Goal: Task Accomplishment & Management: Manage account settings

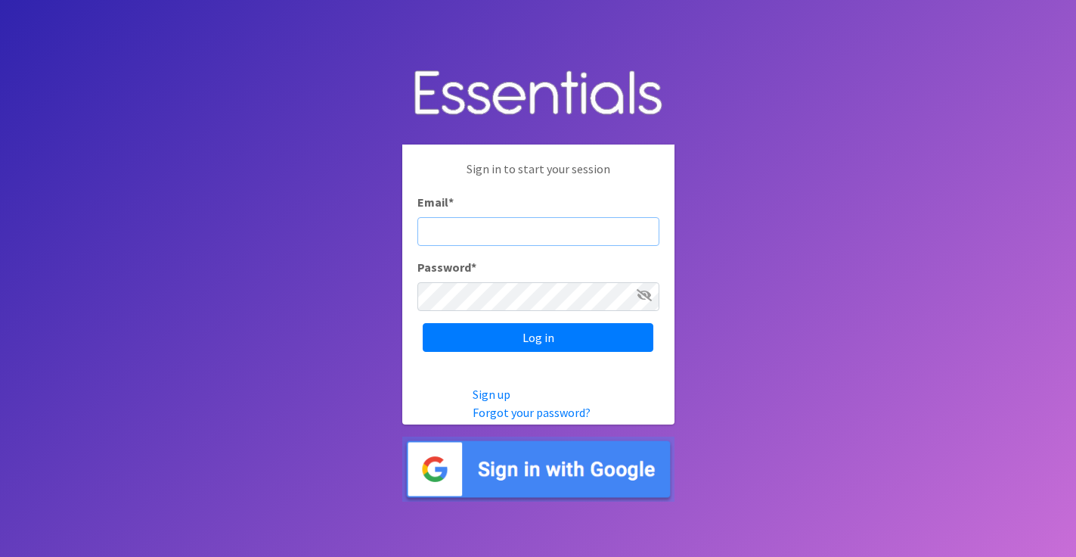
type input "michela@cnydiaperbank.org"
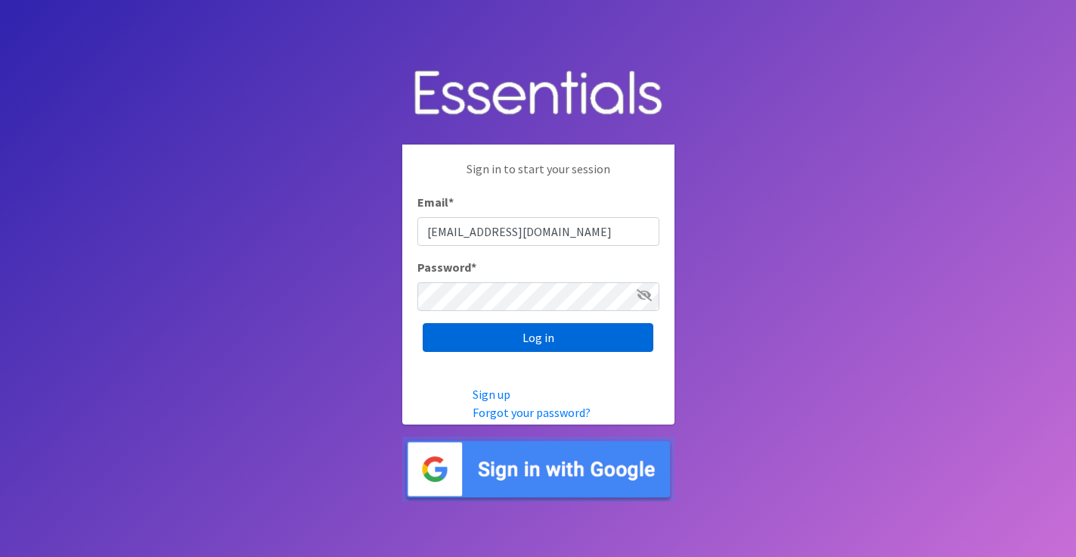
click at [488, 341] on input "Log in" at bounding box center [538, 337] width 231 height 29
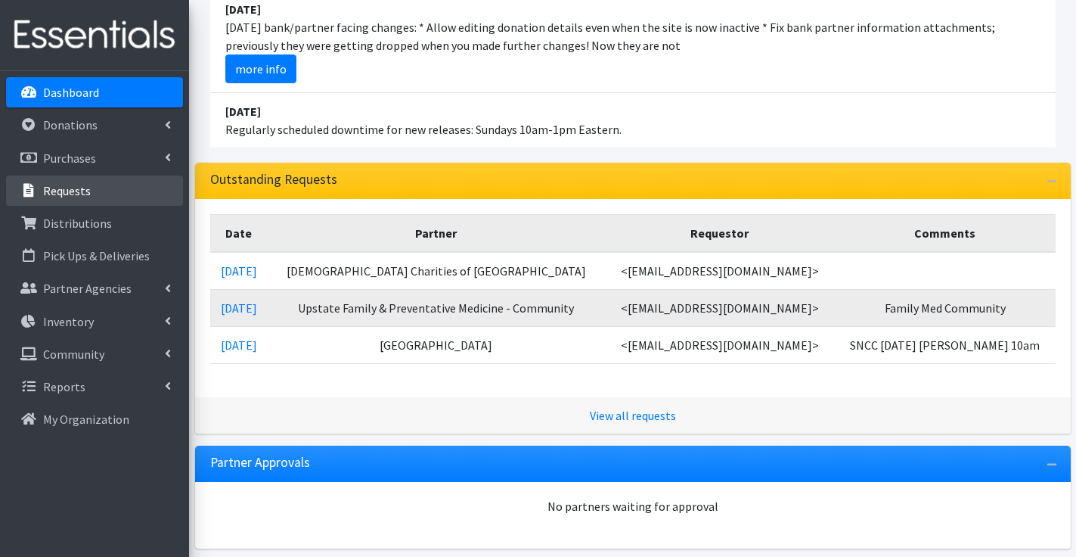
scroll to position [208, 0]
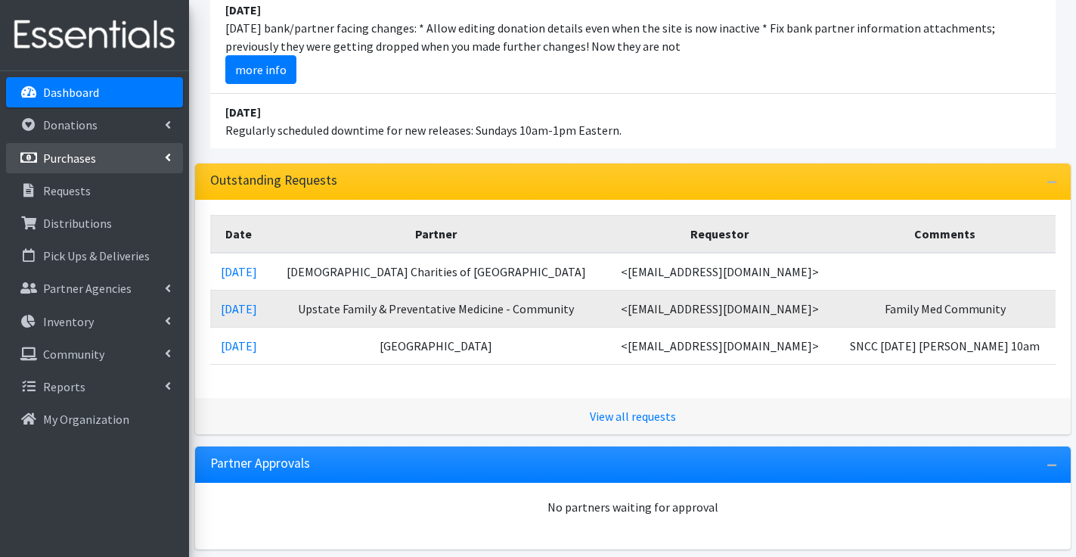
click at [85, 169] on link "Purchases" at bounding box center [94, 158] width 177 height 30
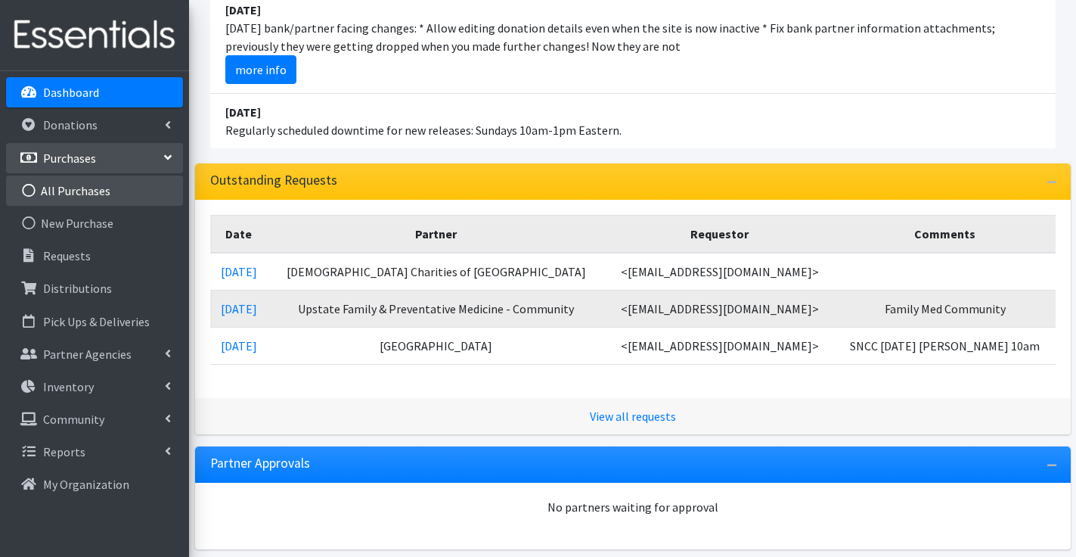
click at [88, 189] on link "All Purchases" at bounding box center [94, 190] width 177 height 30
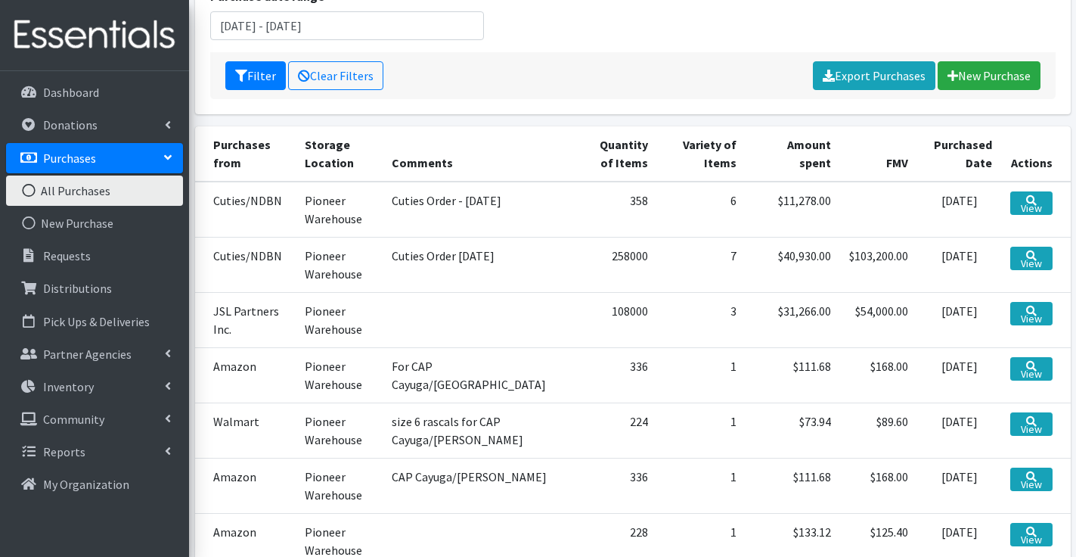
scroll to position [228, 0]
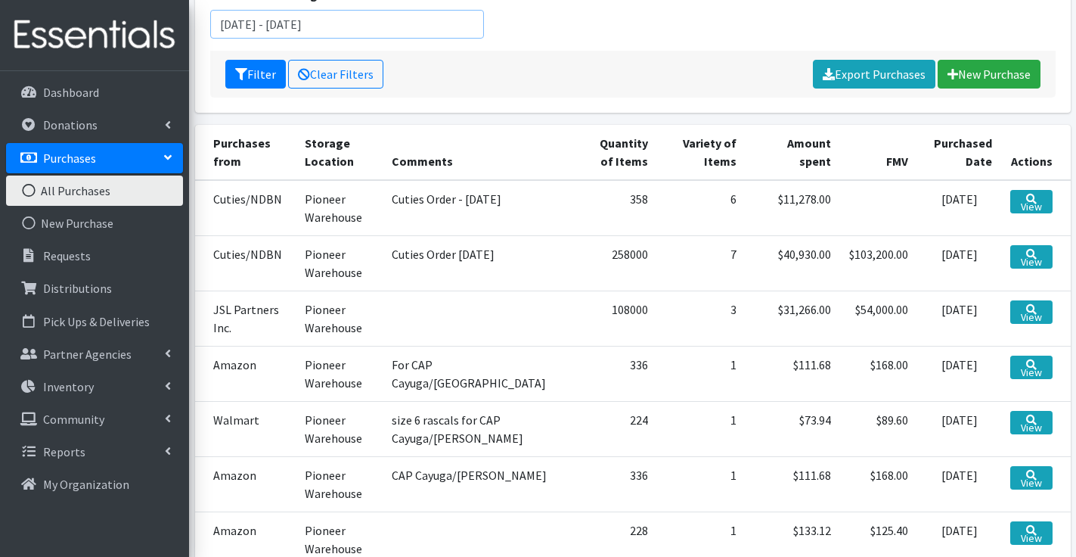
click at [425, 26] on input "[DATE] - [DATE]" at bounding box center [347, 24] width 275 height 29
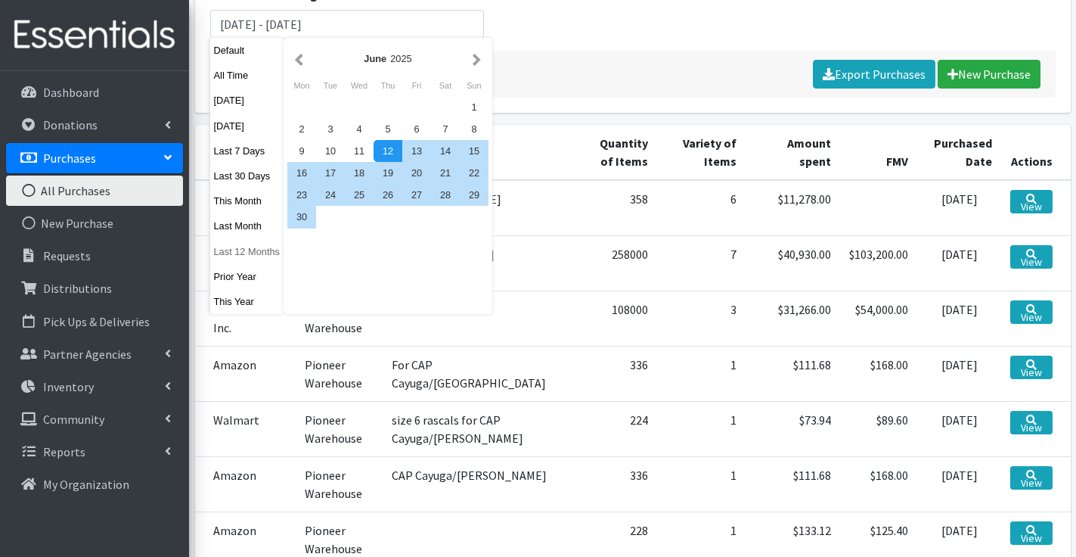
click at [243, 251] on button "Last 12 Months" at bounding box center [247, 251] width 74 height 22
type input "August 13, 2024 - August 12, 2025"
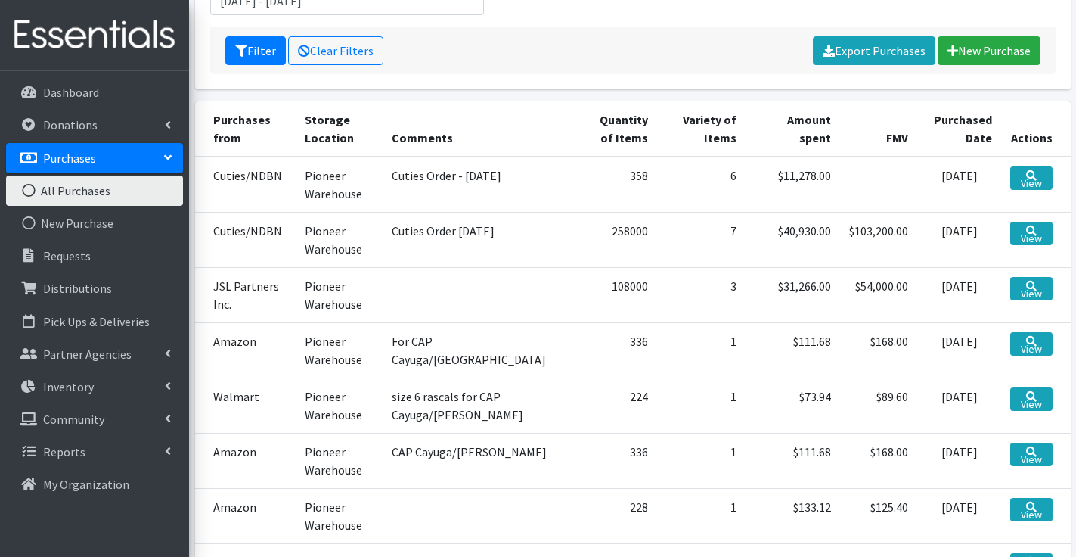
scroll to position [250, 0]
click at [254, 53] on button "Filter" at bounding box center [255, 51] width 60 height 29
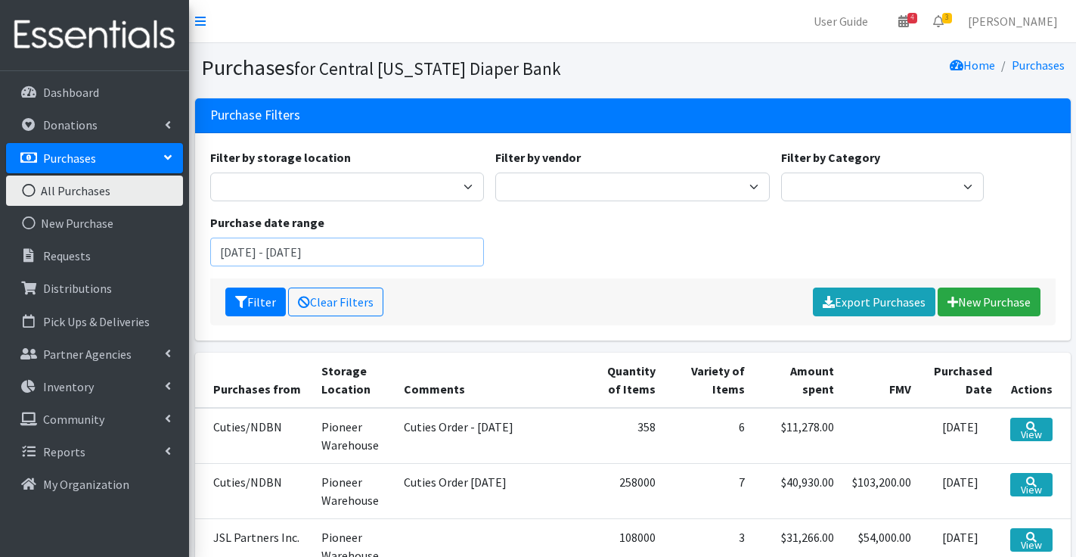
click at [330, 256] on input "August 13, 2024 - August 12, 2025" at bounding box center [347, 251] width 275 height 29
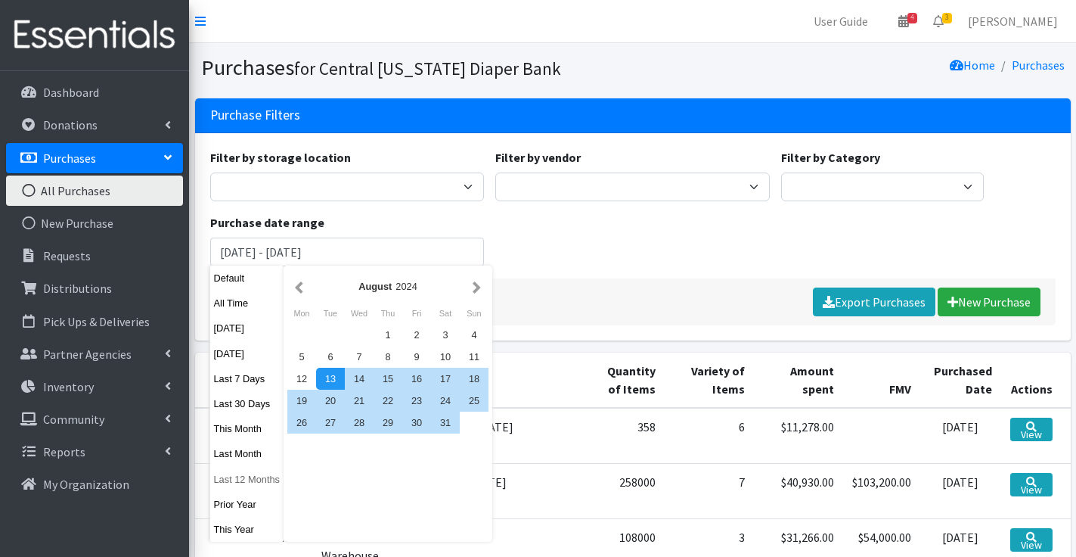
click at [246, 479] on button "Last 12 Months" at bounding box center [247, 479] width 74 height 22
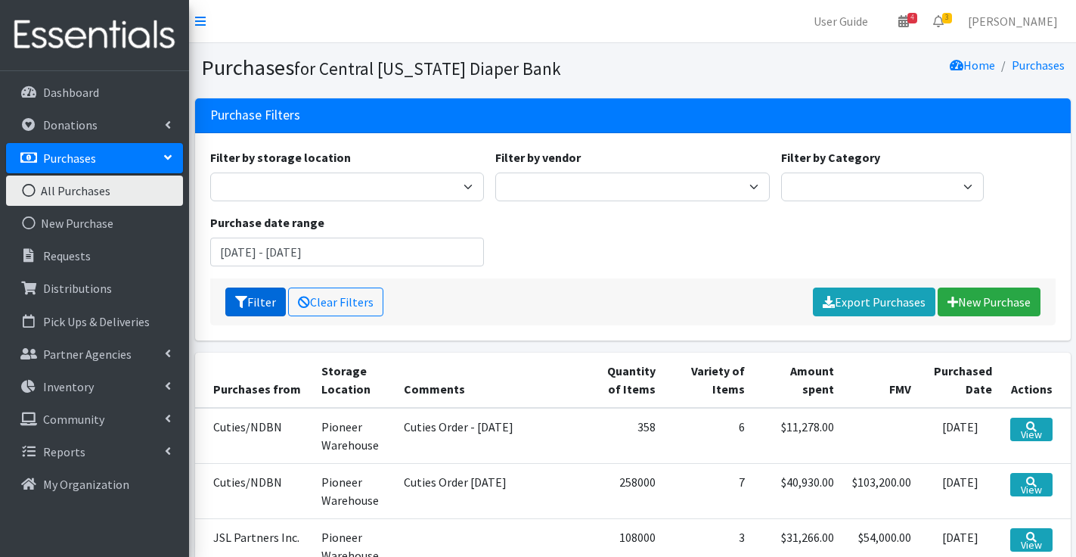
click at [262, 299] on button "Filter" at bounding box center [255, 301] width 60 height 29
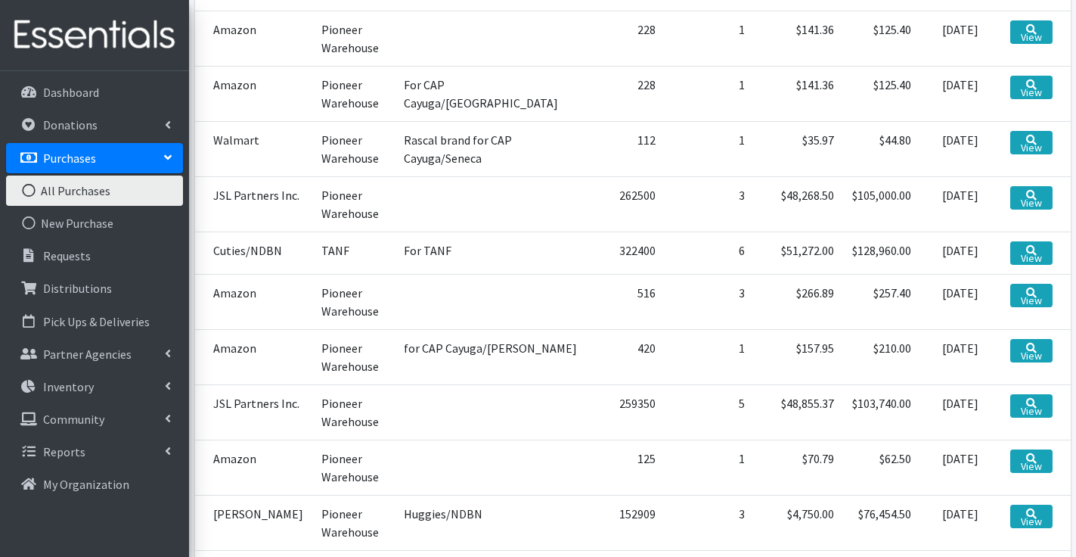
scroll to position [1531, 0]
click at [1030, 402] on icon at bounding box center [1031, 402] width 11 height 11
